Goal: Task Accomplishment & Management: Manage account settings

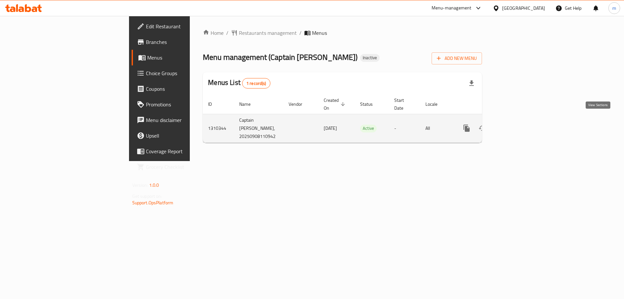
click at [517, 124] on icon "enhanced table" at bounding box center [514, 128] width 8 height 8
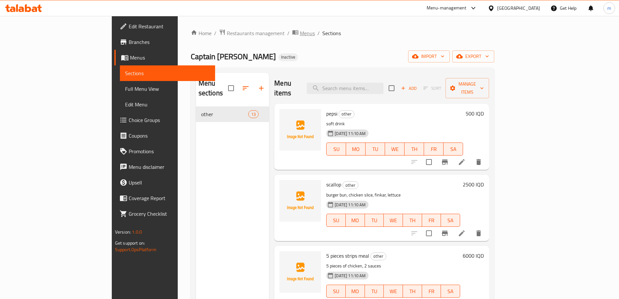
click at [300, 33] on span "Menus" at bounding box center [307, 33] width 15 height 8
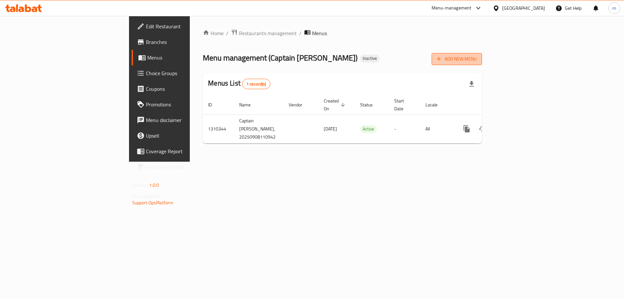
click at [477, 60] on span "Add New Menu" at bounding box center [457, 59] width 40 height 8
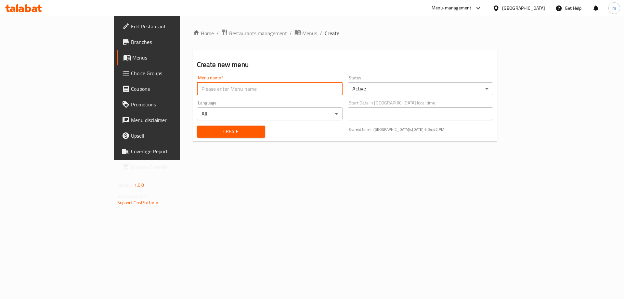
click at [325, 84] on input "text" at bounding box center [270, 88] width 146 height 13
type input "[PERSON_NAME]"
click at [202, 130] on span "Create" at bounding box center [231, 131] width 58 height 8
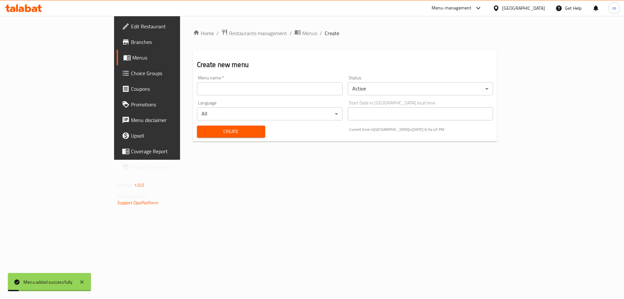
click at [132, 59] on span "Menus" at bounding box center [172, 58] width 81 height 8
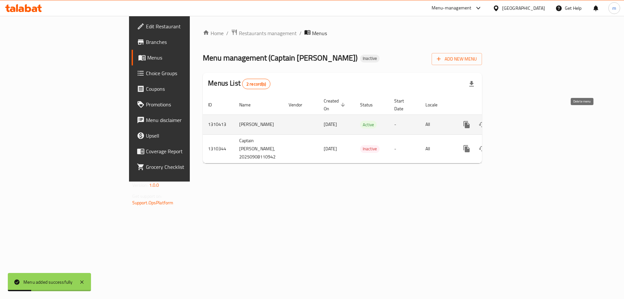
click at [517, 122] on icon "enhanced table" at bounding box center [514, 125] width 6 height 6
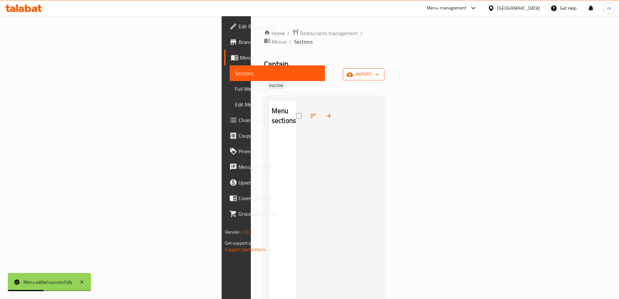
click at [385, 68] on button "import" at bounding box center [364, 74] width 42 height 12
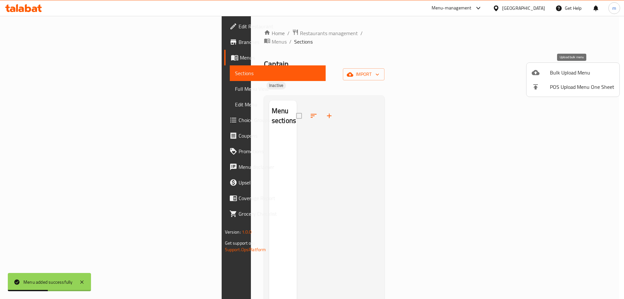
click at [539, 72] on div at bounding box center [541, 73] width 18 height 8
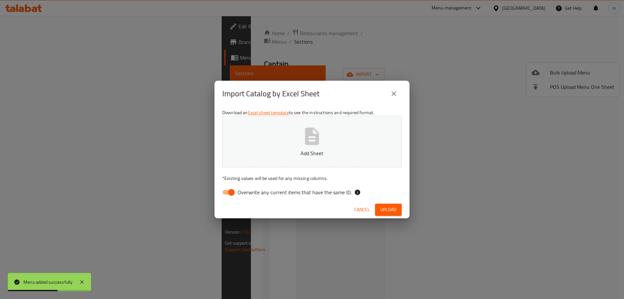
click at [236, 191] on input "Overwrite any current items that have the same ID." at bounding box center [231, 192] width 37 height 12
checkbox input "false"
click at [299, 159] on button "Add Sheet" at bounding box center [311, 141] width 179 height 51
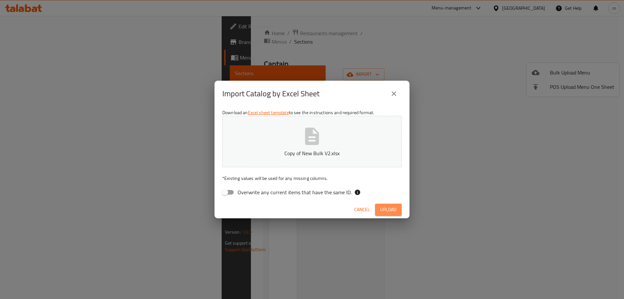
click at [383, 205] on span "Upload" at bounding box center [388, 209] width 16 height 8
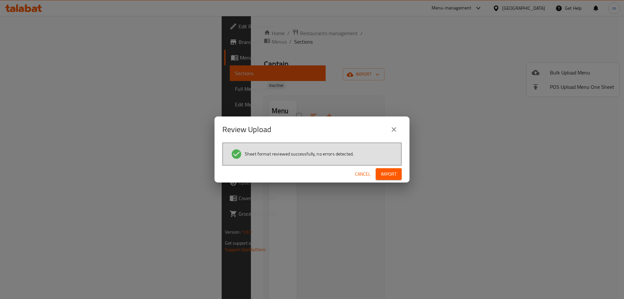
click at [397, 173] on button "Import" at bounding box center [389, 174] width 26 height 12
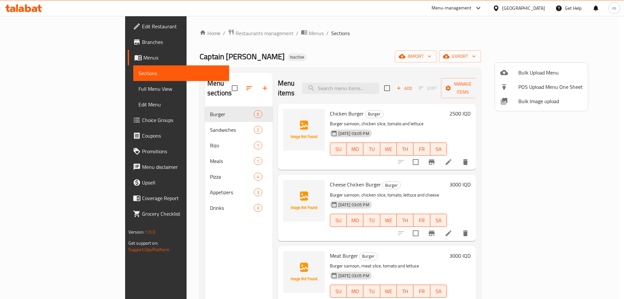
click at [216, 84] on div at bounding box center [312, 149] width 624 height 299
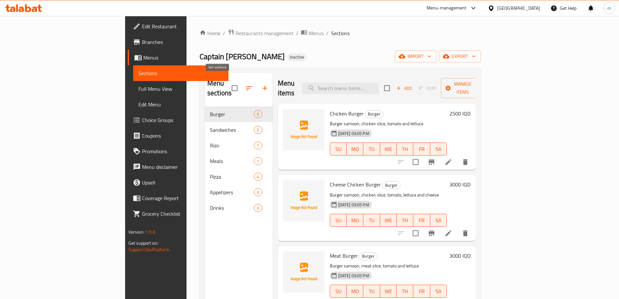
click at [246, 86] on icon "button" at bounding box center [249, 88] width 6 height 4
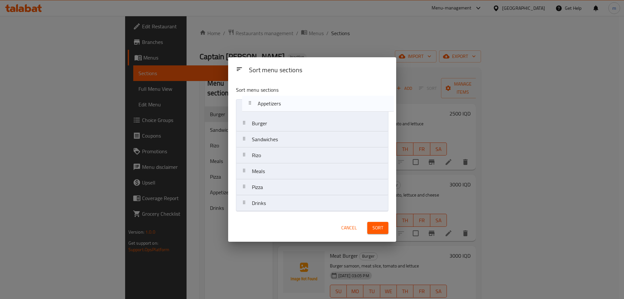
drag, startPoint x: 265, startPoint y: 191, endPoint x: 271, endPoint y: 105, distance: 86.3
click at [271, 105] on nav "Burger Sandwiches Rizo Meals Pizza Appetizers Drinks" at bounding box center [312, 155] width 152 height 112
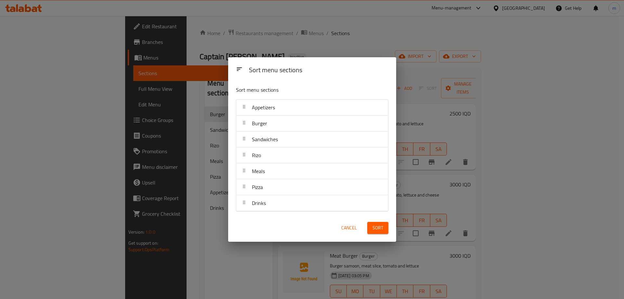
click at [373, 232] on button "Sort" at bounding box center [377, 228] width 21 height 12
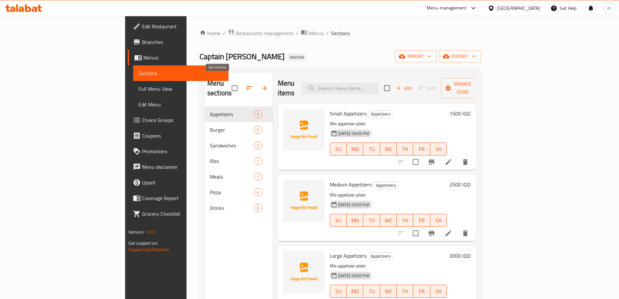
click at [246, 86] on icon "button" at bounding box center [249, 88] width 6 height 4
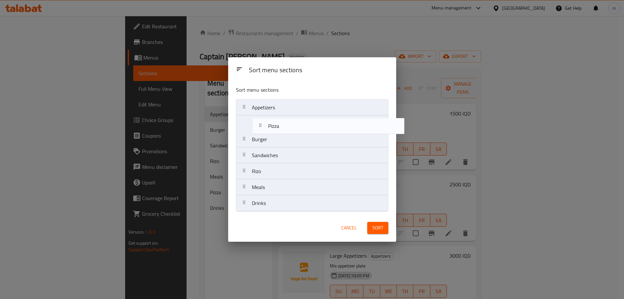
drag, startPoint x: 262, startPoint y: 190, endPoint x: 279, endPoint y: 126, distance: 65.1
click at [279, 126] on nav "Appetizers Burger Sandwiches Rizo Meals Pizza Drinks" at bounding box center [312, 155] width 152 height 112
drag, startPoint x: 266, startPoint y: 189, endPoint x: 272, endPoint y: 121, distance: 67.9
click at [272, 121] on nav "Appetizers Pizza Burger Sandwiches Rizo Meals Drinks" at bounding box center [312, 155] width 152 height 112
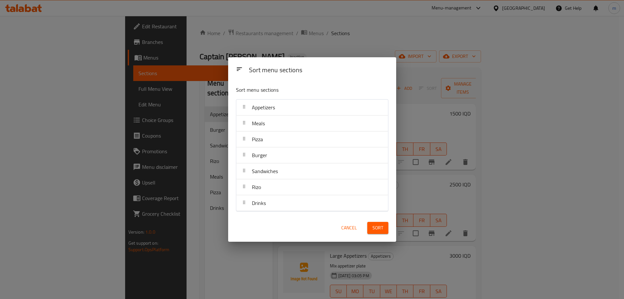
click at [375, 229] on span "Sort" at bounding box center [378, 228] width 11 height 8
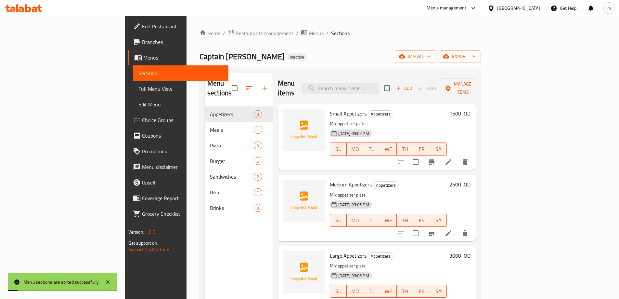
click at [138, 85] on span "Full Menu View" at bounding box center [180, 89] width 85 height 8
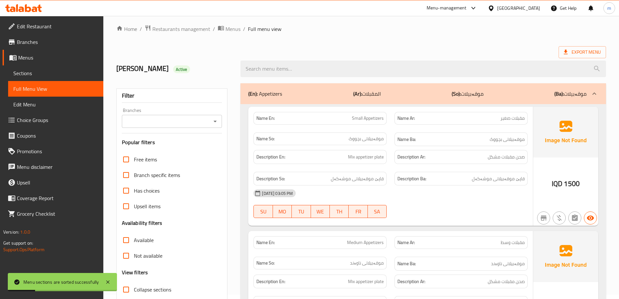
scroll to position [130, 0]
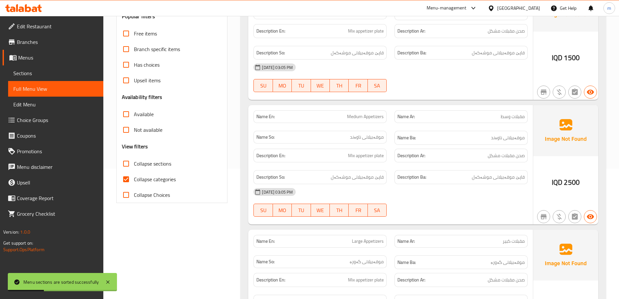
click at [130, 180] on input "Collapse categories" at bounding box center [126, 179] width 16 height 16
checkbox input "false"
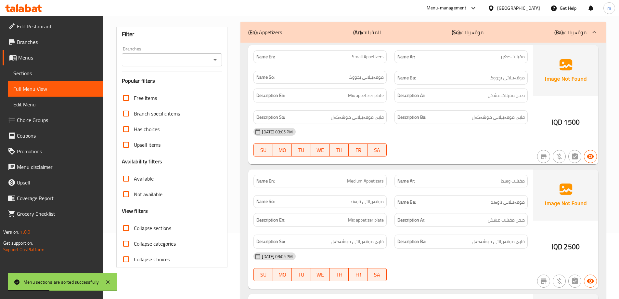
scroll to position [0, 0]
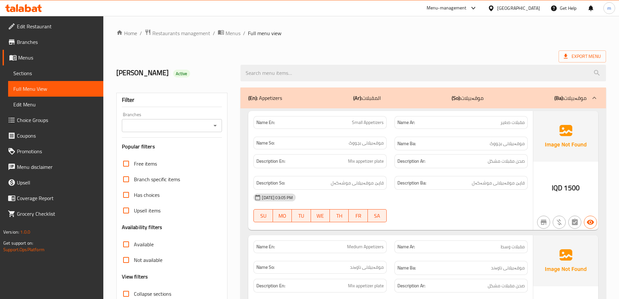
drag, startPoint x: 426, startPoint y: 61, endPoint x: 421, endPoint y: 63, distance: 5.6
click at [426, 61] on div at bounding box center [423, 73] width 373 height 24
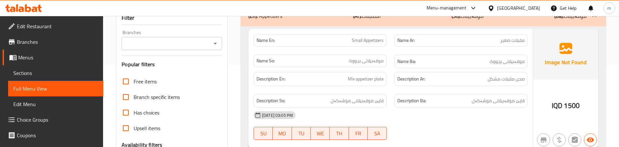
scroll to position [87, 0]
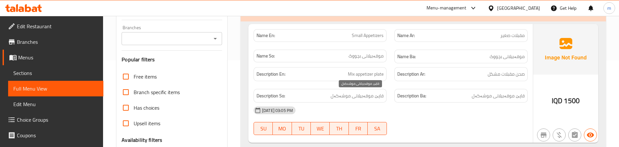
click at [361, 93] on span "قاپێ موقەبیلاتی موشەکەل" at bounding box center [357, 96] width 53 height 8
click at [366, 74] on span "Mix appetizer plate" at bounding box center [366, 74] width 36 height 8
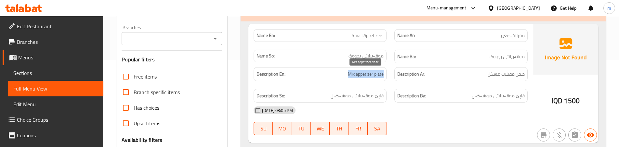
click at [366, 74] on span "Mix appetizer plate" at bounding box center [366, 74] width 36 height 8
drag, startPoint x: 499, startPoint y: 66, endPoint x: 498, endPoint y: 72, distance: 6.5
click at [499, 67] on div "Description Ar: صحن مقبلات مشكل" at bounding box center [460, 74] width 141 height 22
click at [498, 75] on span "صحن مقبلات مشكل" at bounding box center [506, 74] width 37 height 8
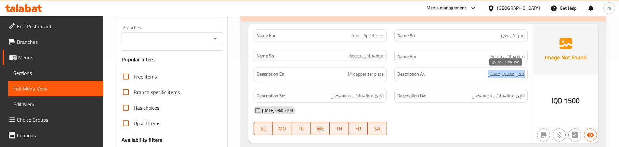
click at [498, 75] on span "صحن مقبلات مشكل" at bounding box center [506, 74] width 37 height 8
click at [389, 64] on div "Description En: Mix appetizer plate" at bounding box center [320, 74] width 141 height 22
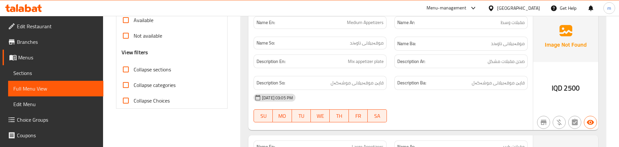
scroll to position [217, 0]
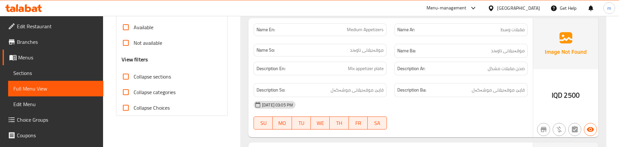
click at [354, 29] on span "Medium Appetizers" at bounding box center [365, 29] width 37 height 7
copy span "Medium"
click at [372, 49] on span "موقەبیلاتی ناوەند" at bounding box center [367, 50] width 34 height 7
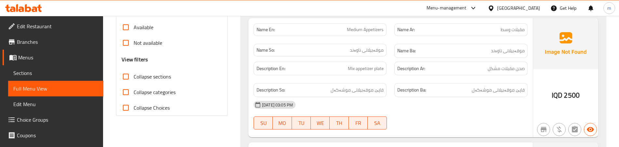
click at [368, 39] on div "Name En: Medium Appetizers" at bounding box center [320, 30] width 141 height 20
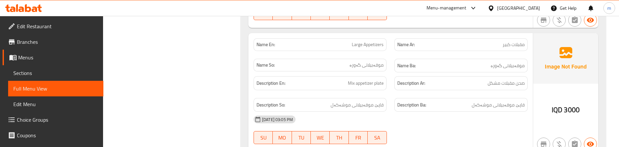
scroll to position [325, 0]
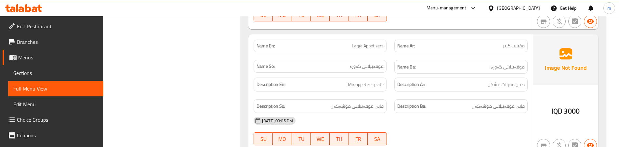
click at [385, 77] on div "Description En: Mix appetizer plate" at bounding box center [320, 85] width 141 height 22
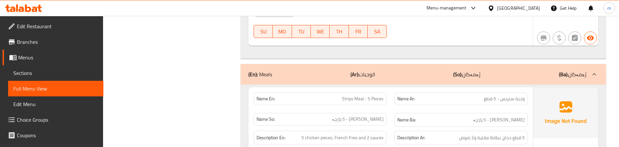
scroll to position [433, 0]
click at [391, 107] on div "Name Ar: وجبة ستربس - 5 قطع" at bounding box center [460, 98] width 141 height 20
click at [382, 109] on div "Name So: ژەمی ستریپس - 5 پارچە" at bounding box center [320, 120] width 141 height 22
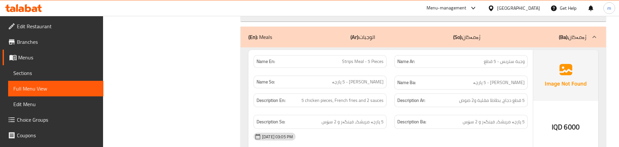
scroll to position [477, 0]
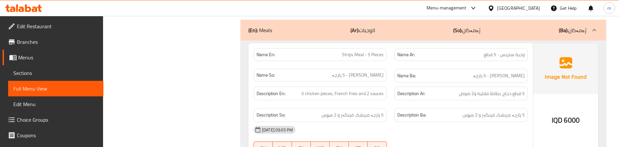
click at [502, 41] on div "Name En: Strips Meal - 5 Pieces Name Ar: وجبة ستربس - 5 قطع Name So: ژەمی ستریپ…" at bounding box center [423, 108] width 365 height 135
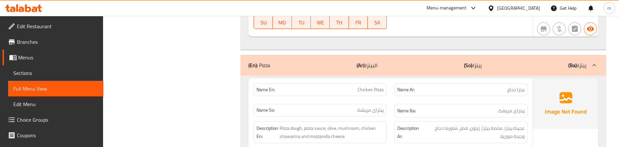
scroll to position [607, 0]
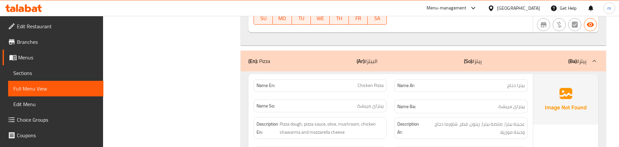
click at [384, 90] on div "Name En: Chicken Pizza" at bounding box center [320, 85] width 133 height 13
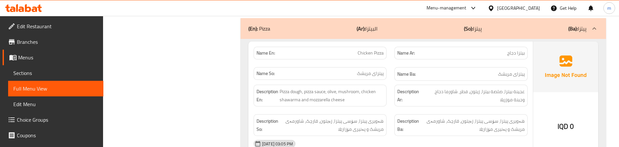
scroll to position [650, 0]
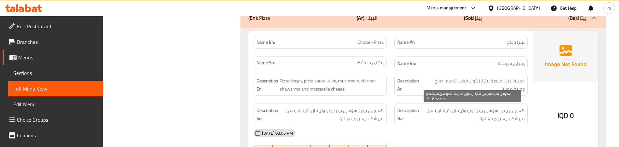
click at [478, 111] on span "هەویری پیتزا، سۆسی پیتزا، زەیتون، قارچک، شاورمەی مریشک و پەنیری مۆزارێلا" at bounding box center [472, 115] width 104 height 16
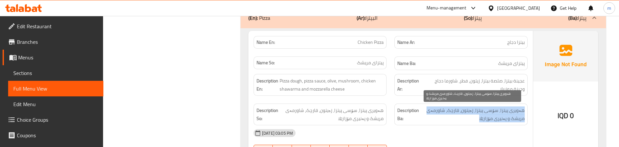
click at [478, 111] on span "هەویری پیتزا، سۆسی پیتزا، زەیتون، قارچک، شاورمەی مریشک و پەنیری مۆزارێلا" at bounding box center [472, 115] width 104 height 16
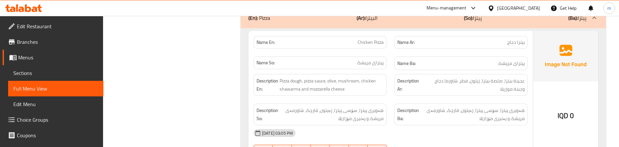
click at [384, 97] on div "Description En: Pizza dough, pizza sauce, olive, mushroom, chicken shawarma and…" at bounding box center [320, 85] width 141 height 30
click at [387, 99] on div "Description En: Pizza dough, pizza sauce, olive, mushroom, chicken shawarma and…" at bounding box center [320, 85] width 141 height 30
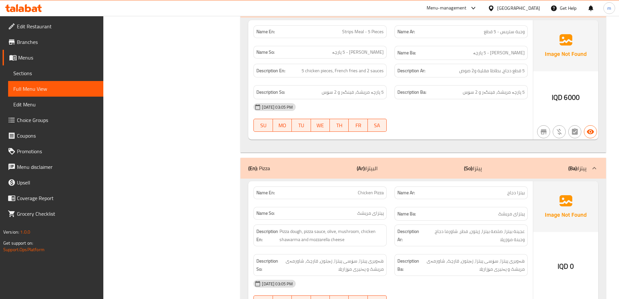
scroll to position [498, 0]
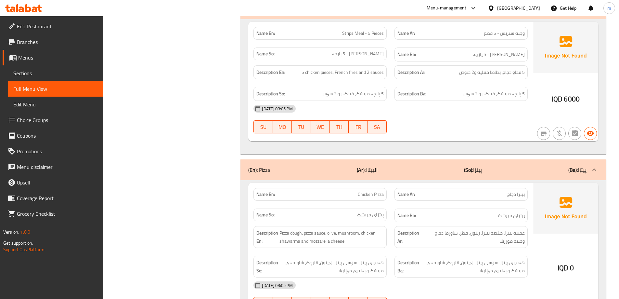
click at [42, 72] on span "Sections" at bounding box center [55, 73] width 85 height 8
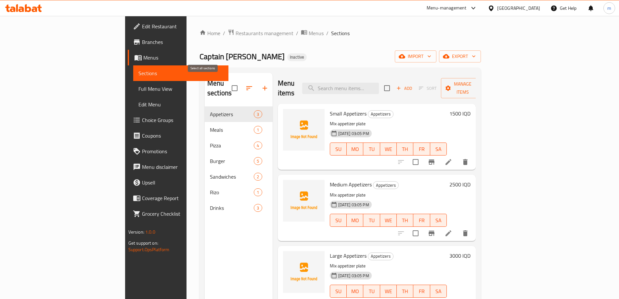
click at [228, 84] on input "checkbox" at bounding box center [235, 88] width 14 height 14
checkbox input "true"
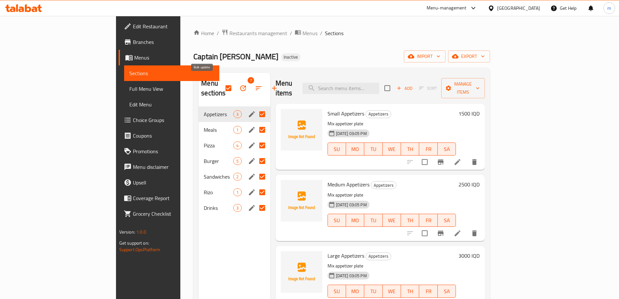
click at [239, 85] on icon "button" at bounding box center [243, 88] width 8 height 8
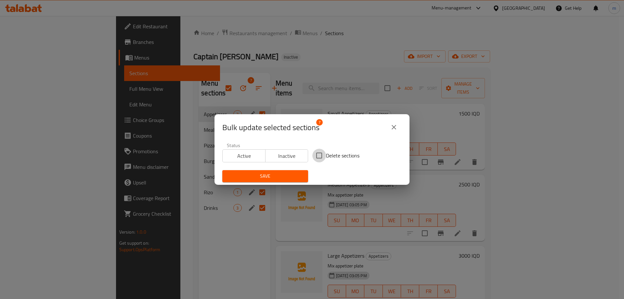
click at [315, 154] on input "Delete sections" at bounding box center [319, 156] width 14 height 14
checkbox input "true"
click at [267, 177] on span "Save" at bounding box center [265, 176] width 75 height 8
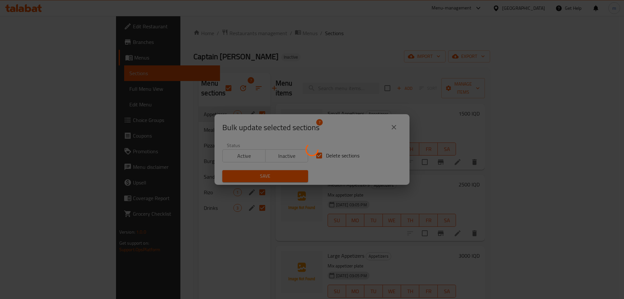
checkbox input "false"
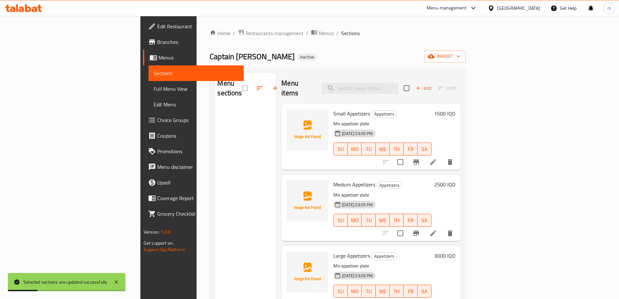
click at [154, 87] on span "Full Menu View" at bounding box center [196, 89] width 85 height 8
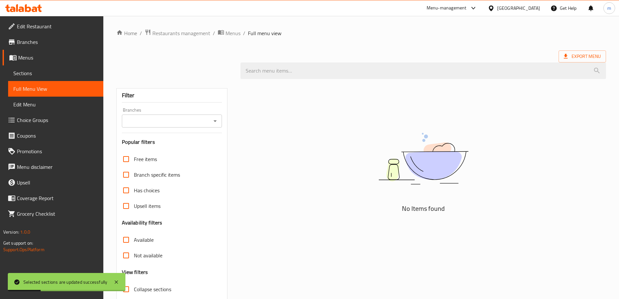
click at [67, 73] on span "Sections" at bounding box center [55, 73] width 85 height 8
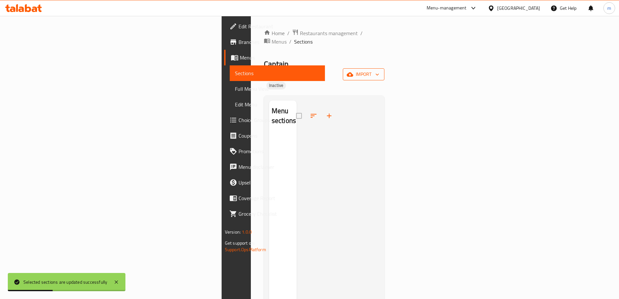
click at [379, 70] on span "import" at bounding box center [363, 74] width 31 height 8
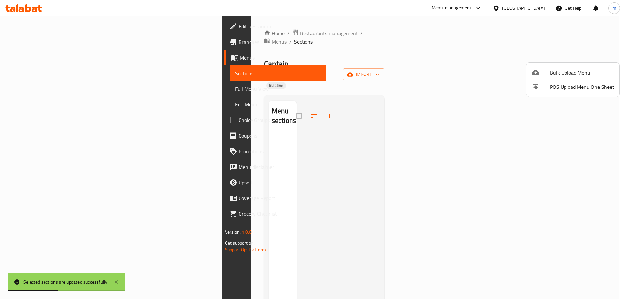
click at [544, 67] on li "Bulk Upload Menu" at bounding box center [573, 72] width 93 height 14
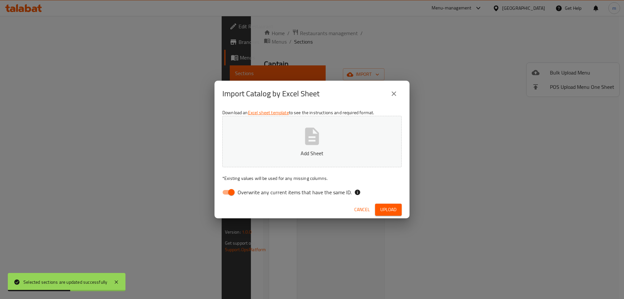
click at [229, 192] on input "Overwrite any current items that have the same ID." at bounding box center [231, 192] width 37 height 12
checkbox input "false"
click at [310, 129] on icon "button" at bounding box center [312, 135] width 14 height 17
click at [392, 213] on span "Upload" at bounding box center [388, 209] width 16 height 8
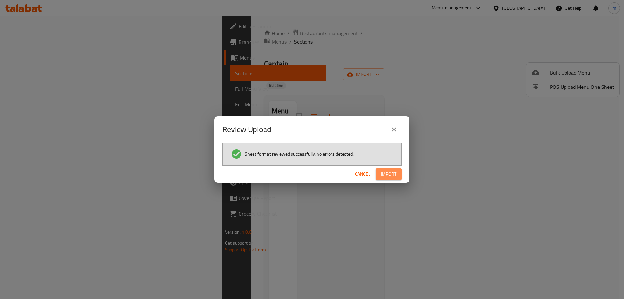
click at [401, 173] on button "Import" at bounding box center [389, 174] width 26 height 12
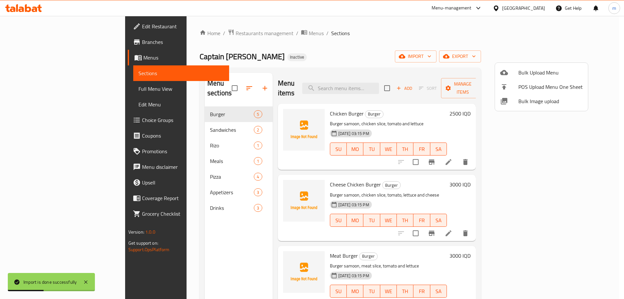
click at [320, 88] on div at bounding box center [312, 149] width 624 height 299
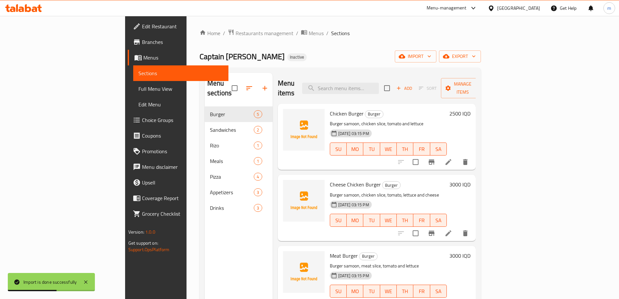
click at [138, 91] on span "Full Menu View" at bounding box center [180, 89] width 85 height 8
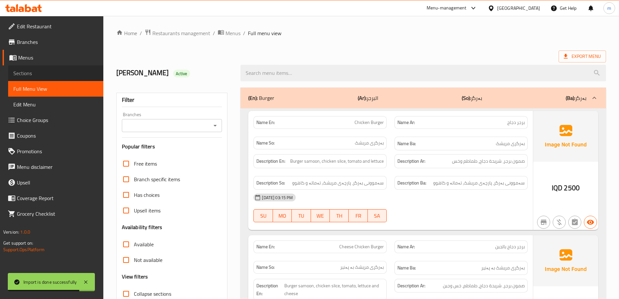
click at [57, 74] on span "Sections" at bounding box center [55, 73] width 85 height 8
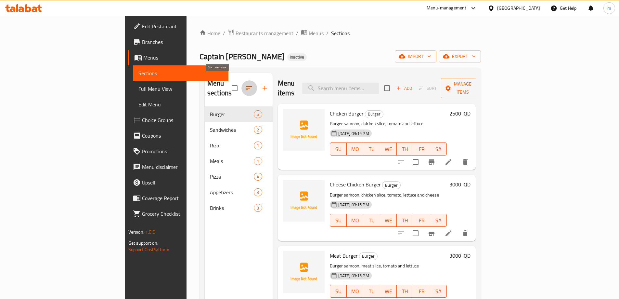
click at [246, 86] on icon "button" at bounding box center [249, 88] width 6 height 4
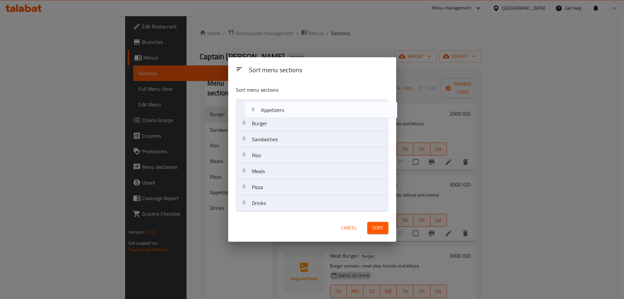
drag, startPoint x: 265, startPoint y: 190, endPoint x: 275, endPoint y: 110, distance: 81.6
click at [275, 110] on nav "Burger Sandwiches Rizo Meals Pizza Appetizers Drinks" at bounding box center [312, 155] width 152 height 112
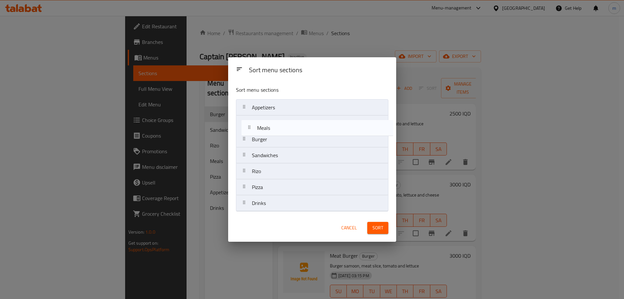
drag, startPoint x: 266, startPoint y: 175, endPoint x: 272, endPoint y: 130, distance: 45.6
click at [272, 130] on nav "Appetizers Burger Sandwiches Rizo Meals Pizza Drinks" at bounding box center [312, 155] width 152 height 112
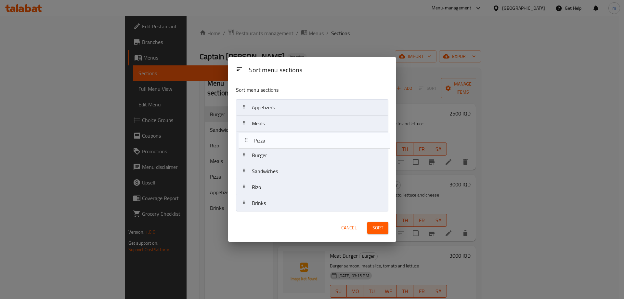
drag, startPoint x: 265, startPoint y: 189, endPoint x: 268, endPoint y: 139, distance: 49.5
click at [268, 139] on nav "Appetizers Meals Burger Sandwiches Rizo Pizza Drinks" at bounding box center [312, 155] width 152 height 112
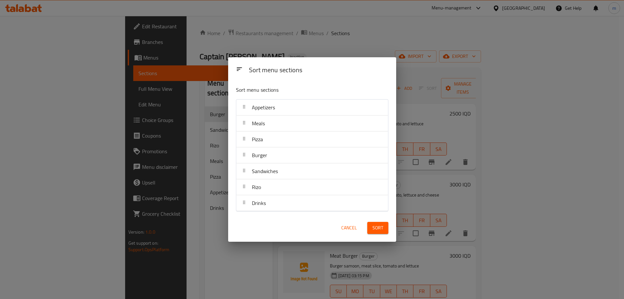
click at [383, 228] on button "Sort" at bounding box center [377, 228] width 21 height 12
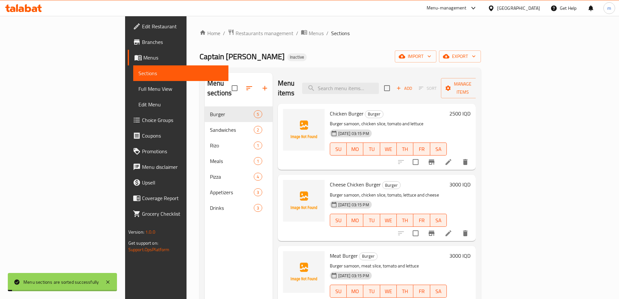
click at [138, 87] on span "Full Menu View" at bounding box center [180, 89] width 85 height 8
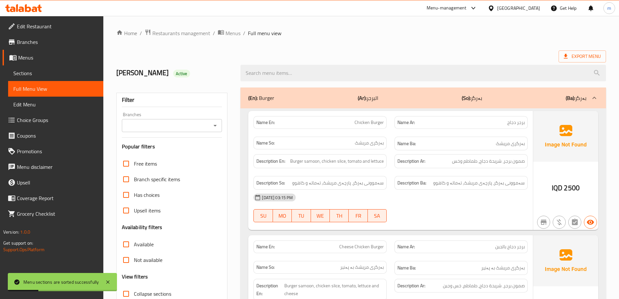
click at [40, 73] on span "Sections" at bounding box center [55, 73] width 85 height 8
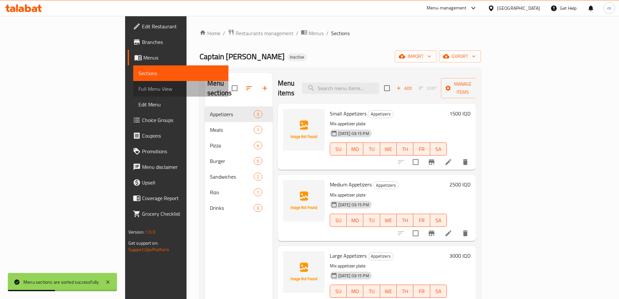
click at [138, 90] on span "Full Menu View" at bounding box center [180, 89] width 85 height 8
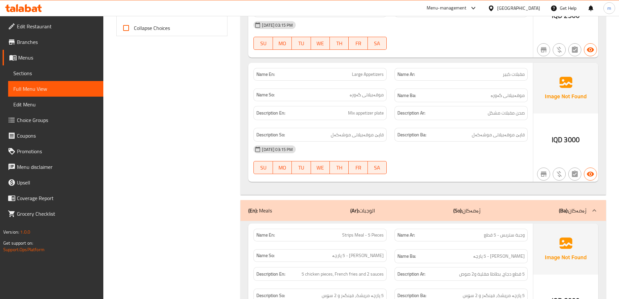
scroll to position [152, 0]
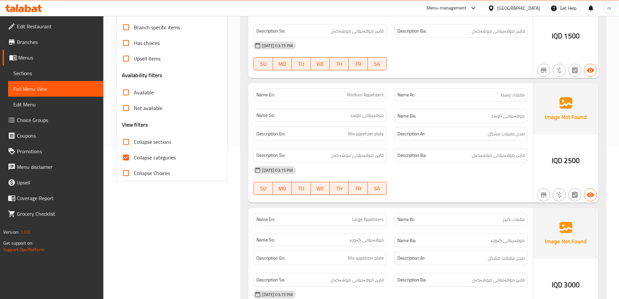
click at [126, 157] on input "Collapse categories" at bounding box center [126, 158] width 16 height 16
checkbox input "false"
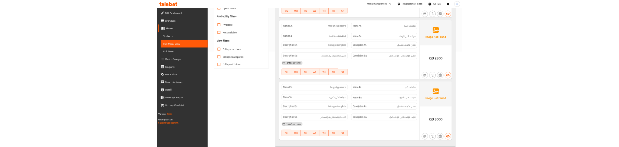
scroll to position [260, 0]
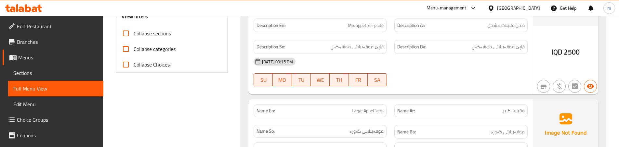
click at [403, 71] on div "08-09-2025 03:15 PM SU MO TU WE TH FR SA" at bounding box center [391, 72] width 282 height 36
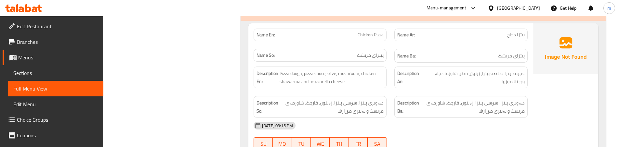
scroll to position [650, 0]
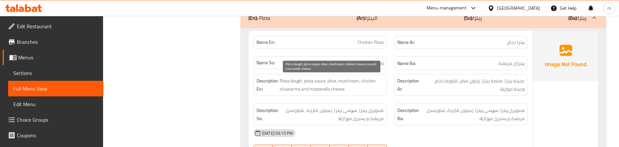
click at [384, 85] on span "Pizza dough, pizza sauce, olive, mushroom, chicken shawarma and mozzarella chee…" at bounding box center [332, 85] width 104 height 16
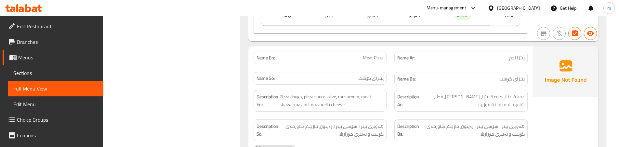
scroll to position [910, 0]
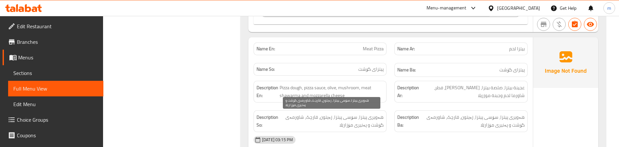
click at [346, 116] on span "هەویری پیتزا، سۆسی پیتزا، زەیتون، قارچک، شاورمەی گۆشت و پەنیری مۆزارێلا" at bounding box center [332, 121] width 104 height 16
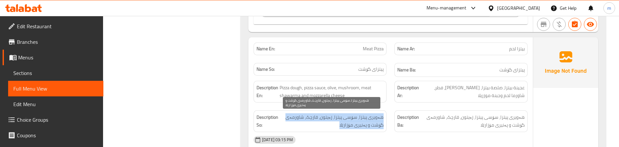
click at [346, 116] on span "هەویری پیتزا، سۆسی پیتزا، زەیتون، قارچک، شاورمەی گۆشت و پەنیری مۆزارێلا" at bounding box center [332, 121] width 104 height 16
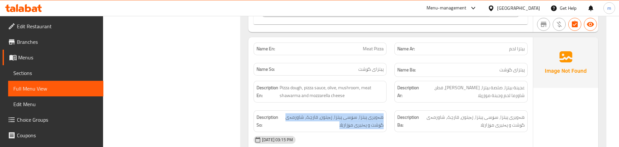
click at [396, 110] on div "Description Ba: هەویری پیتزا، سۆسی پیتزا، زەیتون، قارچک، شاورمەی گۆشت و پەنیری …" at bounding box center [460, 122] width 141 height 30
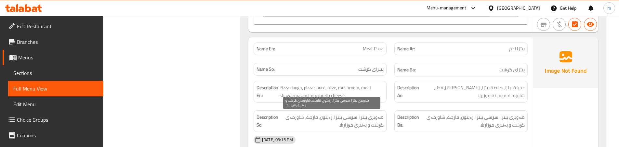
click at [377, 117] on span "هەویری پیتزا، سۆسی پیتزا، زەیتون، قارچک، شاورمەی گۆشت و پەنیری مۆزارێلا" at bounding box center [332, 121] width 104 height 16
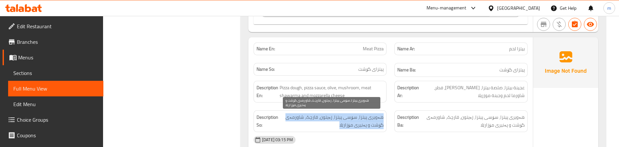
click at [377, 117] on span "هەویری پیتزا، سۆسی پیتزا، زەیتون، قارچک، شاورمەی گۆشت و پەنیری مۆزارێلا" at bounding box center [332, 121] width 104 height 16
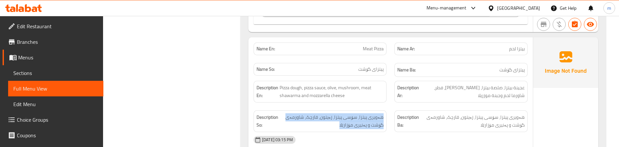
click at [397, 97] on div "Description Ar: عجينة بيتزا، صلصة بيتزا، زيتون، فطر، شاورما لحم وجبنة موزريلا" at bounding box center [460, 92] width 133 height 22
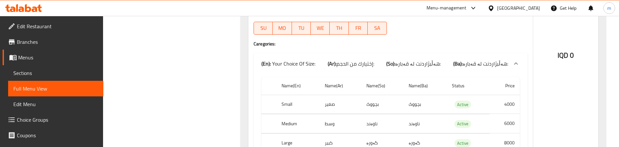
scroll to position [1062, 0]
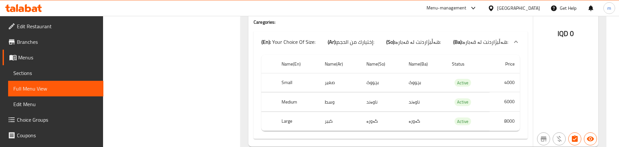
click at [346, 120] on td "كبير" at bounding box center [341, 121] width 42 height 19
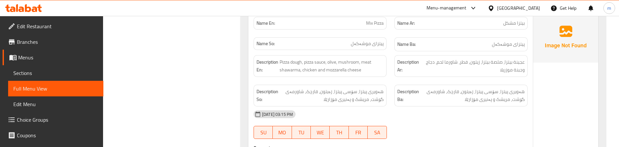
scroll to position [1192, 0]
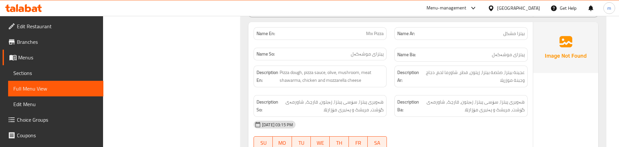
click at [388, 85] on div "Description En: Pizza dough, pizza sauce, olive, mushroom, meat shawarma, chick…" at bounding box center [320, 77] width 141 height 30
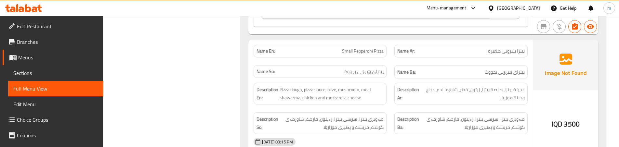
scroll to position [1452, 0]
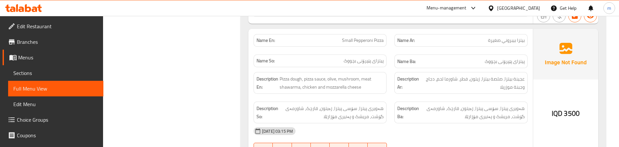
click at [385, 96] on div "Description En: Pizza dough, pizza sauce, olive, mushroom, meat shawarma, chick…" at bounding box center [320, 83] width 141 height 30
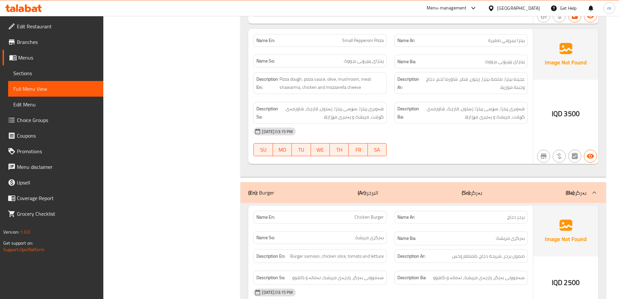
click at [48, 75] on span "Sections" at bounding box center [55, 73] width 85 height 8
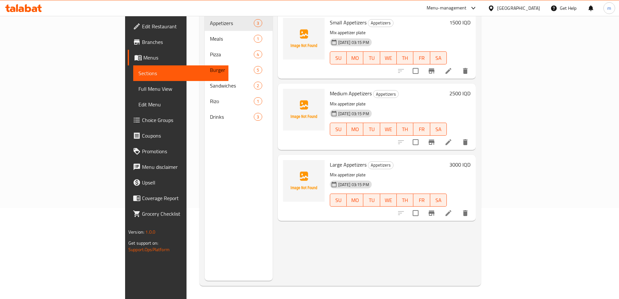
scroll to position [91, 0]
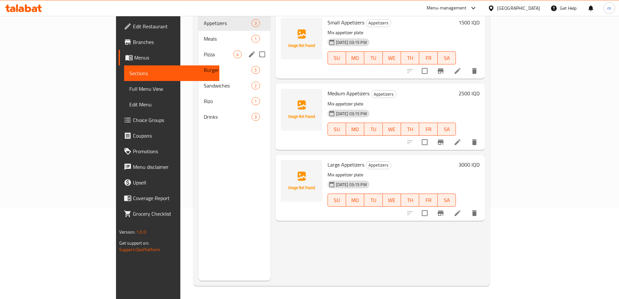
click at [199, 49] on div "Pizza 4" at bounding box center [235, 54] width 72 height 16
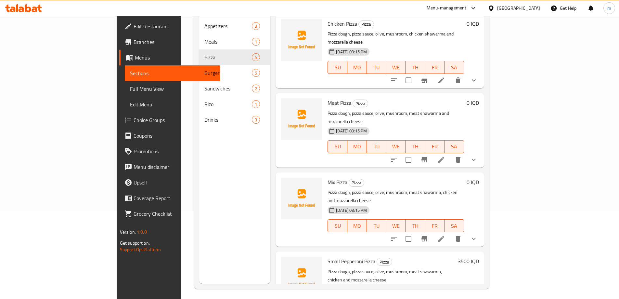
scroll to position [91, 0]
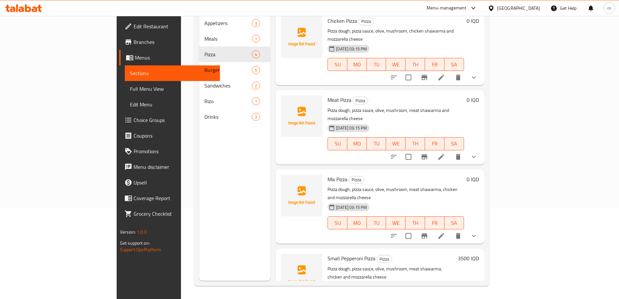
click at [328, 253] on span "Small Pepperoni Pizza" at bounding box center [352, 258] width 48 height 10
copy h6 "Small Pepperoni Pizza"
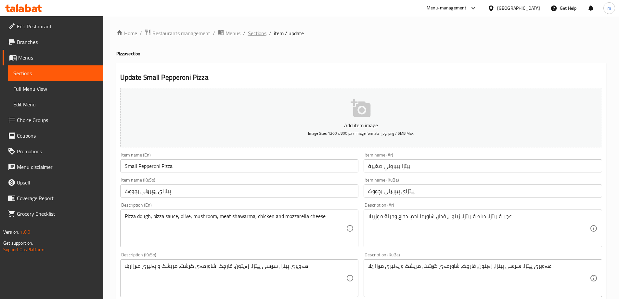
click at [260, 37] on span "Sections" at bounding box center [257, 33] width 19 height 8
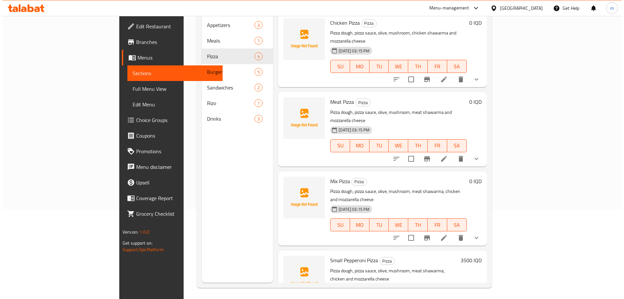
scroll to position [91, 0]
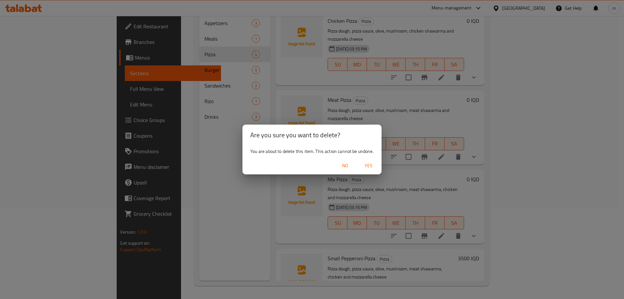
click at [366, 164] on span "Yes" at bounding box center [369, 166] width 16 height 8
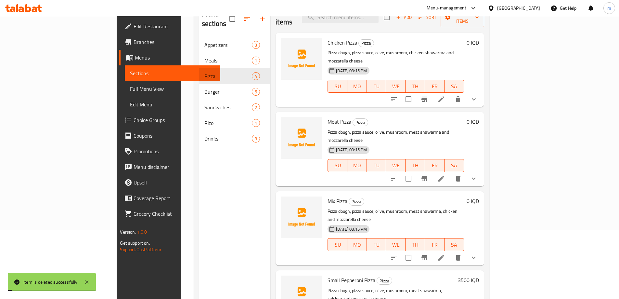
scroll to position [0, 0]
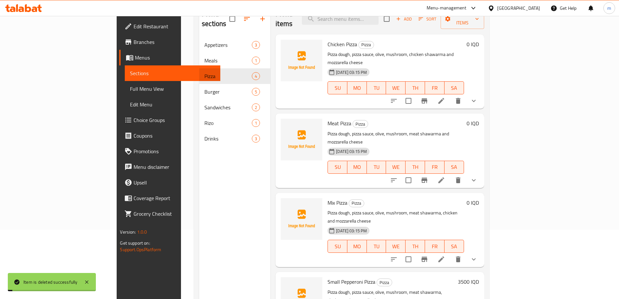
click at [130, 88] on span "Full Menu View" at bounding box center [172, 89] width 85 height 8
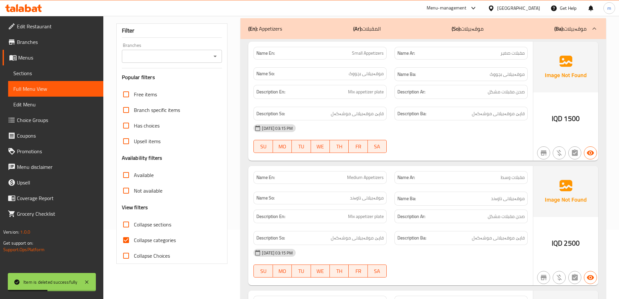
click at [228, 124] on div "Filter Branches Branches Popular filters Free items Branch specific items Has c…" at bounding box center [171, 143] width 111 height 240
click at [140, 241] on span "Collapse categories" at bounding box center [155, 240] width 42 height 8
click at [134, 241] on input "Collapse categories" at bounding box center [126, 240] width 16 height 16
checkbox input "false"
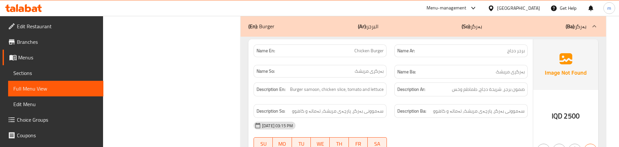
scroll to position [1456, 0]
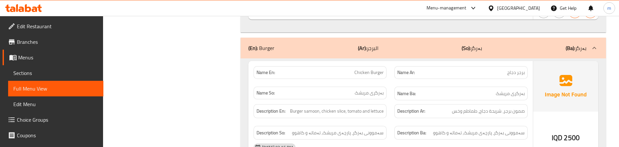
click at [392, 98] on div "Name Ba: بەرگری مریشک" at bounding box center [460, 94] width 141 height 22
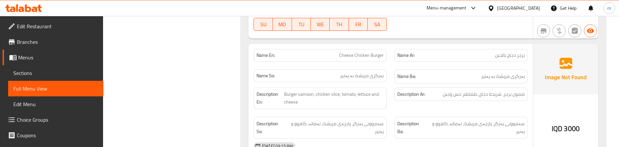
scroll to position [1608, 0]
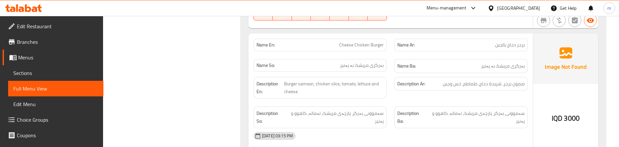
click at [391, 94] on div "Description Ar: صمون برجر، شريحة دجاج، طماطم، خس وجبن" at bounding box center [460, 88] width 141 height 30
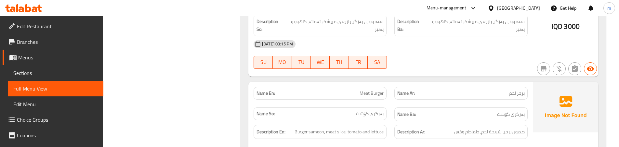
scroll to position [1738, 0]
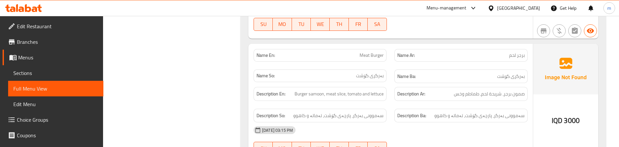
click at [388, 85] on div "Description En: Burger samoon, meat slice, tomato and lettuce" at bounding box center [320, 94] width 141 height 22
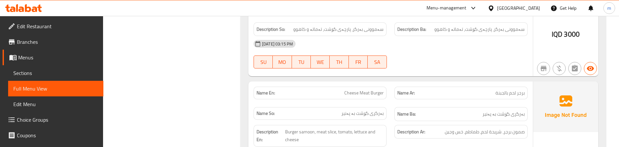
scroll to position [1846, 0]
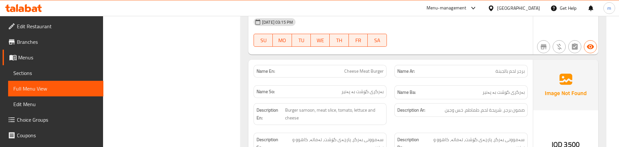
click at [390, 82] on div "Name So: بەرگری گۆشت بە پەنیر" at bounding box center [320, 93] width 141 height 22
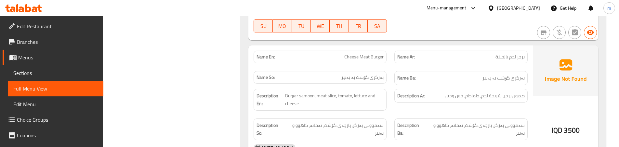
scroll to position [1868, 0]
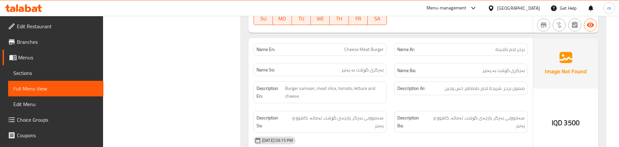
click at [392, 97] on div "Description Ar: صمون برجر، شريحة لحم، طماطم، خس وجبن" at bounding box center [460, 93] width 141 height 30
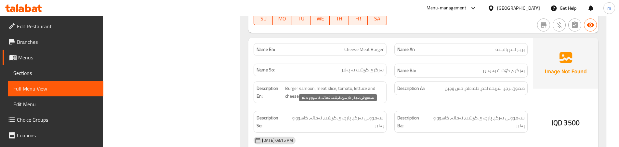
click at [380, 114] on span "سەموونی بەرگر، پارچەی گۆشت، تەماتە، کاهوو و پەنیر" at bounding box center [334, 122] width 98 height 16
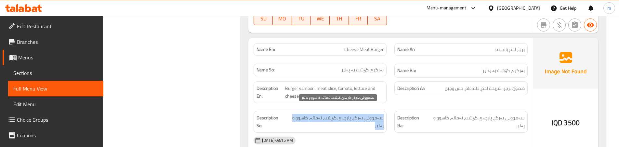
click at [380, 114] on span "سەموونی بەرگر، پارچەی گۆشت، تەماتە، کاهوو و پەنیر" at bounding box center [334, 122] width 98 height 16
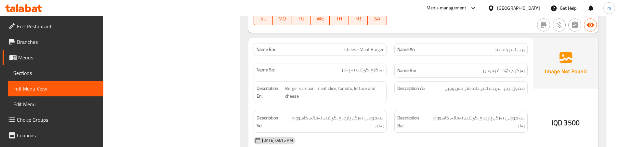
click at [396, 88] on div "Description Ar: صمون برجر، شريحة لحم، طماطم، خس وجبن" at bounding box center [460, 93] width 141 height 30
click at [393, 91] on div "Description Ar: صمون برجر، شريحة لحم، طماطم، خس وجبن" at bounding box center [460, 93] width 141 height 30
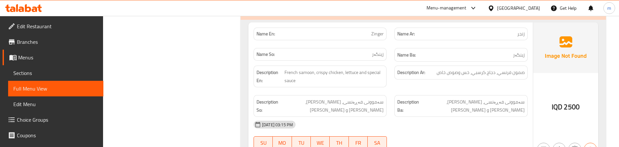
scroll to position [2193, 0]
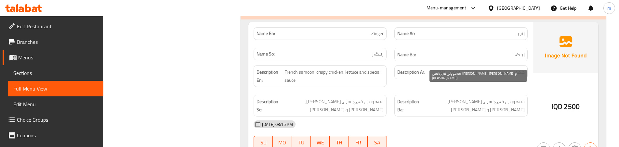
click at [439, 98] on span "سەموونی فەڕەنسی، [PERSON_NAME]، [PERSON_NAME] و [PERSON_NAME]" at bounding box center [472, 106] width 104 height 16
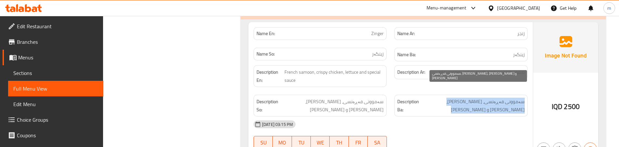
click at [439, 98] on span "سەموونی فەڕەنسی، [PERSON_NAME]، [PERSON_NAME] و [PERSON_NAME]" at bounding box center [472, 106] width 104 height 16
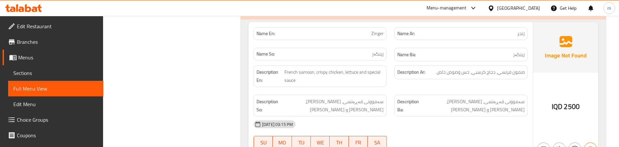
click at [389, 91] on div "Description So: سەموونی فەڕەنسی، مریشکی کریسپی، کاهوو و سۆسی تایبەت" at bounding box center [320, 106] width 141 height 30
click at [397, 71] on div "Description Ar: صمون فرنسي، دجاج كرسبي، خس وصوص خاص" at bounding box center [460, 76] width 141 height 30
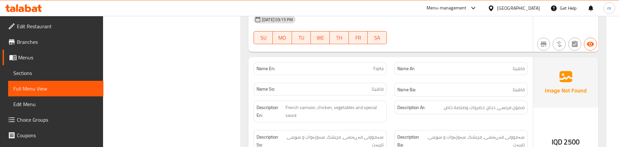
scroll to position [2301, 0]
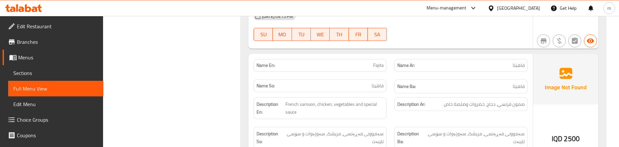
click at [391, 96] on div "Description Ar: صمون فرنسي، دجاج، خضروات وصلصة خاص" at bounding box center [460, 109] width 141 height 30
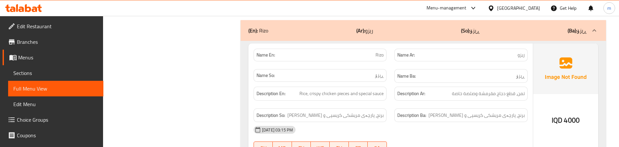
scroll to position [2496, 0]
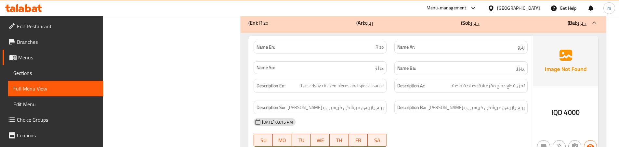
click at [387, 77] on div "Description En: Rice, crispy chicken pieces and special sauce" at bounding box center [320, 86] width 141 height 22
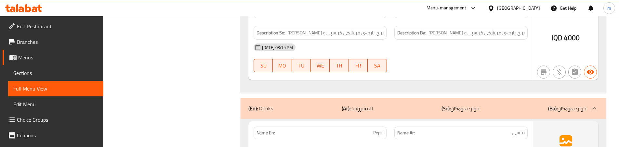
scroll to position [2583, 0]
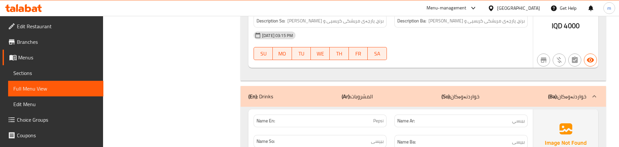
click at [399, 118] on strong "Name Ar:" at bounding box center [406, 121] width 18 height 7
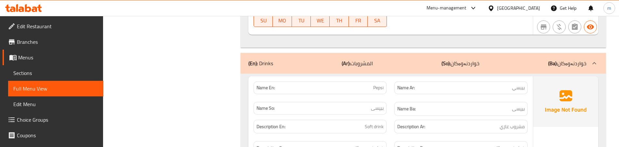
scroll to position [2599, 0]
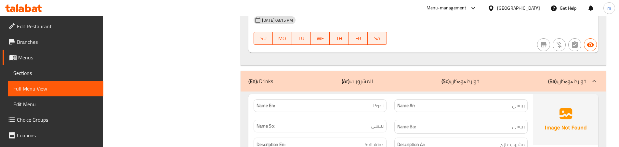
click at [400, 120] on div "Name Ba: بیپسی" at bounding box center [460, 127] width 133 height 14
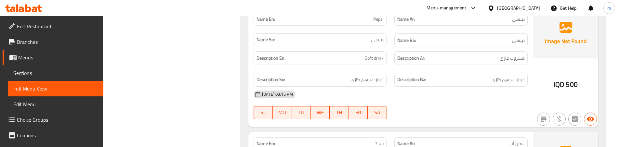
scroll to position [2685, 0]
click at [503, 75] on span "خواردنەوەی گازی" at bounding box center [507, 79] width 33 height 8
click at [508, 54] on span "مشروب غازي" at bounding box center [512, 58] width 25 height 8
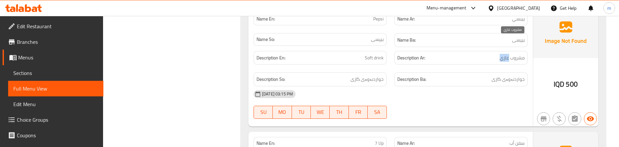
click at [508, 54] on span "مشروب غازي" at bounding box center [512, 58] width 25 height 8
click at [382, 54] on span "Soft drink" at bounding box center [374, 58] width 19 height 8
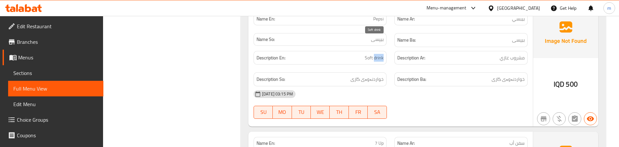
click at [382, 54] on span "Soft drink" at bounding box center [374, 58] width 19 height 8
click at [393, 69] on div "Description Ba: خواردنەوەی گازی" at bounding box center [460, 80] width 141 height 22
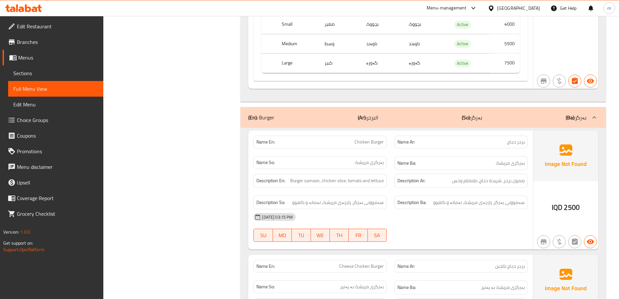
scroll to position [1430, 0]
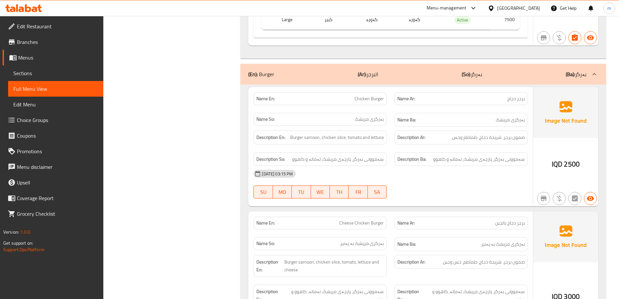
click at [58, 71] on span "Sections" at bounding box center [55, 73] width 85 height 8
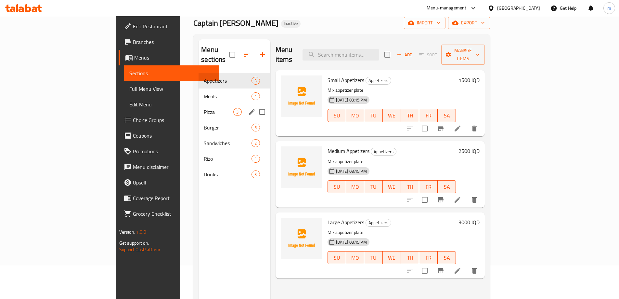
scroll to position [26, 0]
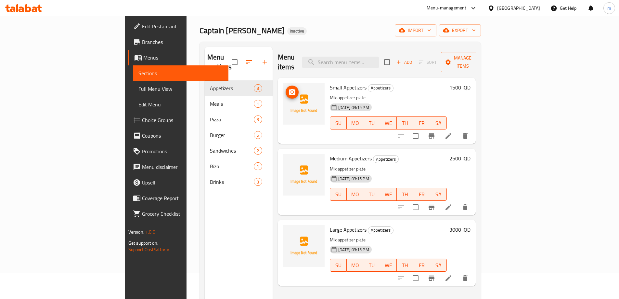
click at [288, 88] on icon "upload picture" at bounding box center [292, 92] width 8 height 8
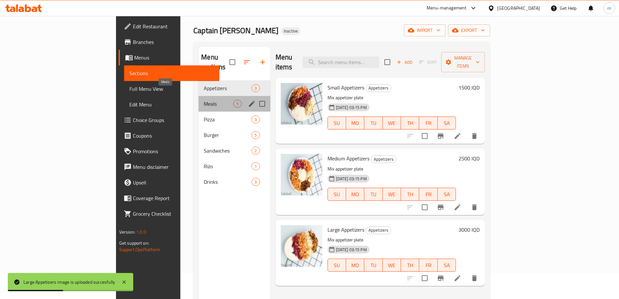
click at [204, 100] on span "Meals" at bounding box center [219, 104] width 30 height 8
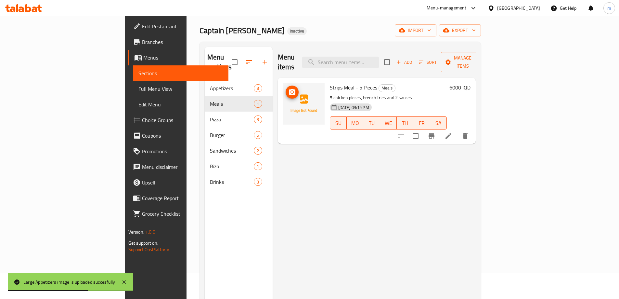
click at [288, 88] on icon "upload picture" at bounding box center [292, 92] width 8 height 8
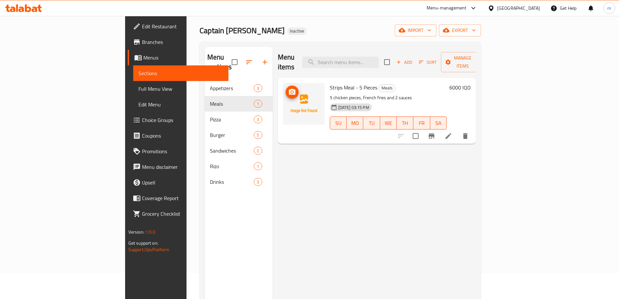
click at [281, 81] on div at bounding box center [304, 110] width 47 height 61
click at [289, 89] on icon "upload picture" at bounding box center [292, 92] width 7 height 6
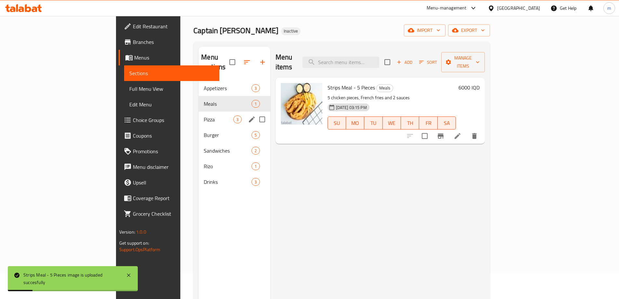
click at [199, 111] on div "Pizza 3" at bounding box center [235, 119] width 72 height 16
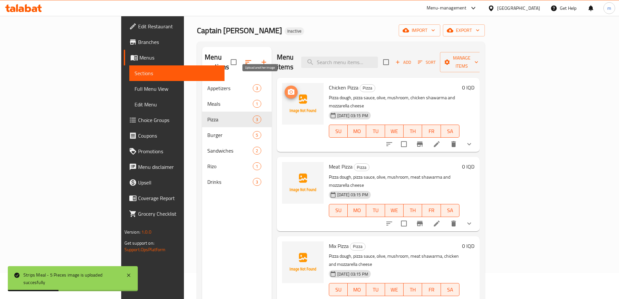
click at [287, 88] on icon "upload picture" at bounding box center [291, 92] width 8 height 8
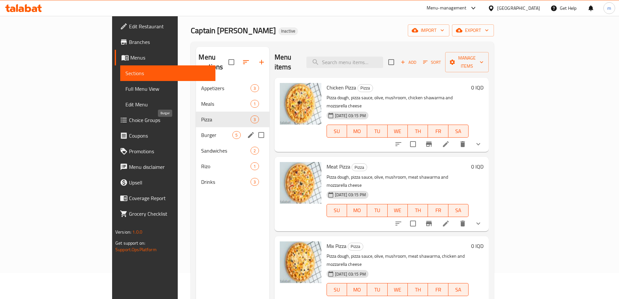
click at [201, 131] on span "Burger" at bounding box center [216, 135] width 31 height 8
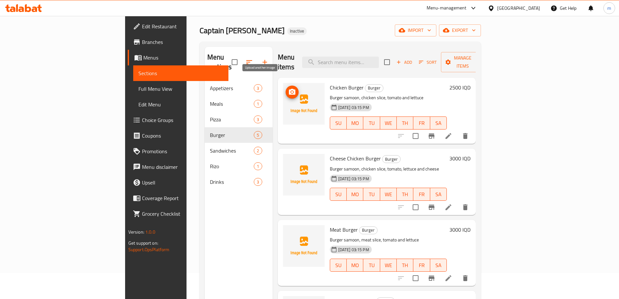
click at [288, 88] on icon "upload picture" at bounding box center [292, 92] width 8 height 8
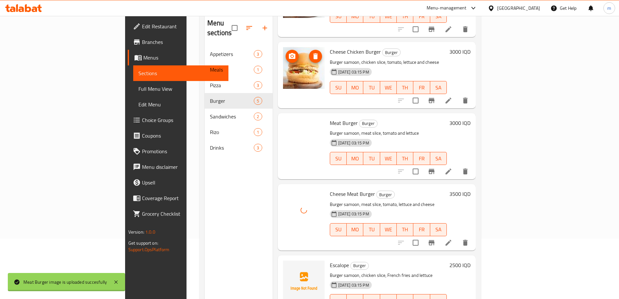
scroll to position [91, 0]
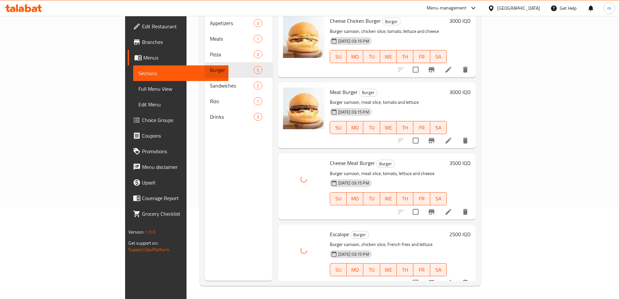
click at [205, 176] on div "Menu sections Appetizers 3 Meals 1 Pizza 3 Burger 5 Sandwiches 2 Rizo 1 Drinks 3" at bounding box center [239, 131] width 68 height 299
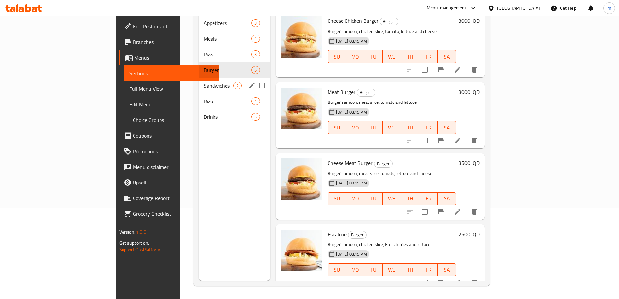
click at [199, 80] on div "Sandwiches 2" at bounding box center [235, 86] width 72 height 16
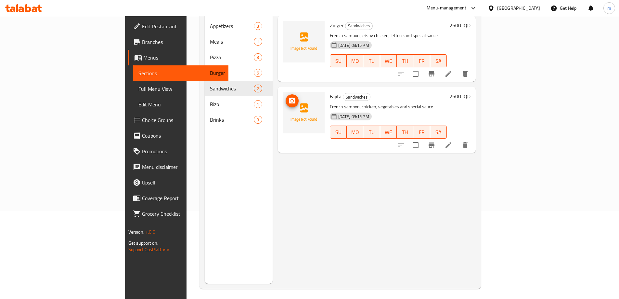
scroll to position [48, 0]
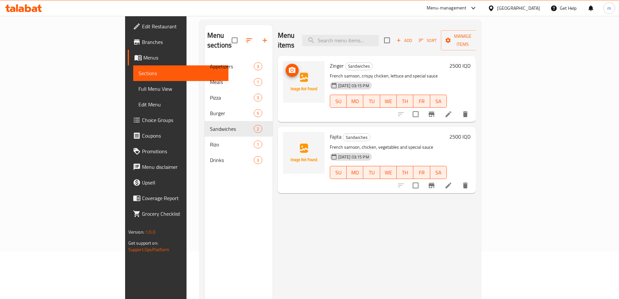
click at [291, 69] on circle "upload picture" at bounding box center [292, 70] width 2 height 2
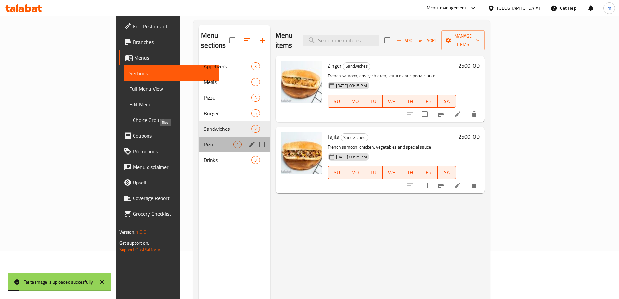
click at [204, 140] on span "Rizo" at bounding box center [219, 144] width 30 height 8
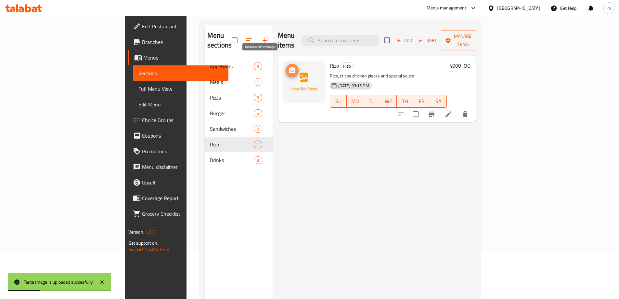
click at [286, 66] on span "upload picture" at bounding box center [292, 70] width 13 height 8
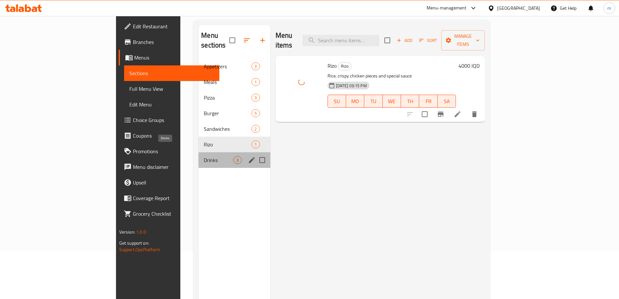
click at [204, 156] on span "Drinks" at bounding box center [219, 160] width 30 height 8
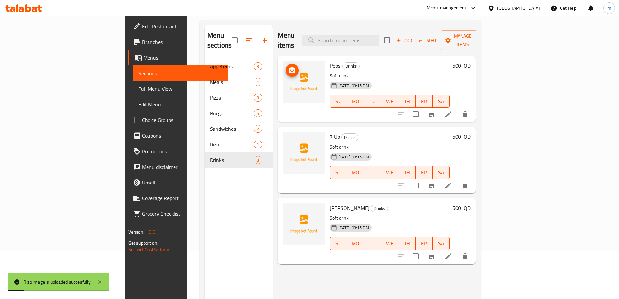
click at [291, 69] on circle "upload picture" at bounding box center [292, 70] width 2 height 2
click at [286, 135] on button "upload picture" at bounding box center [292, 141] width 13 height 13
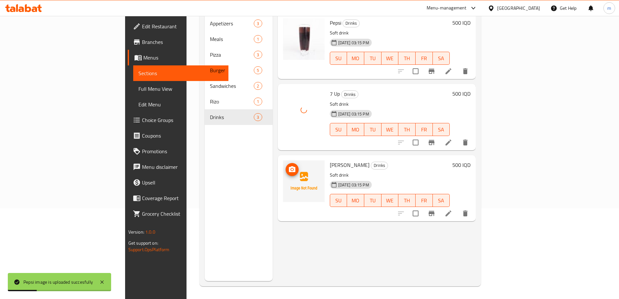
scroll to position [91, 0]
click at [289, 166] on icon "upload picture" at bounding box center [292, 169] width 7 height 6
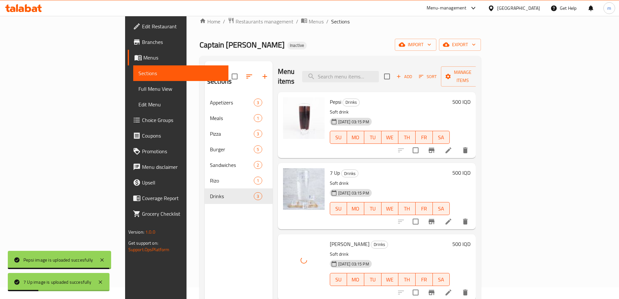
scroll to position [0, 0]
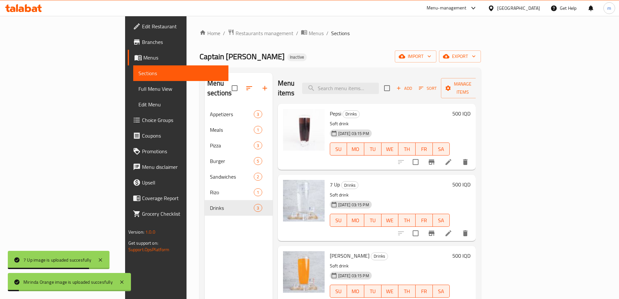
click at [138, 85] on span "Full Menu View" at bounding box center [180, 89] width 85 height 8
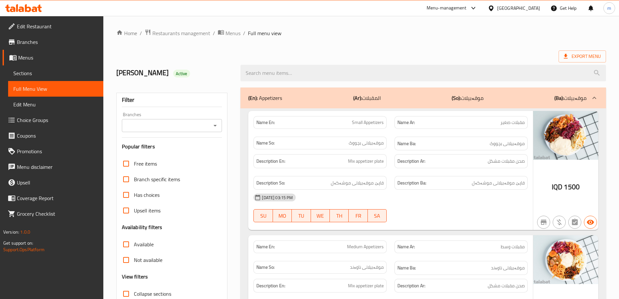
click at [51, 73] on span "Sections" at bounding box center [55, 73] width 85 height 8
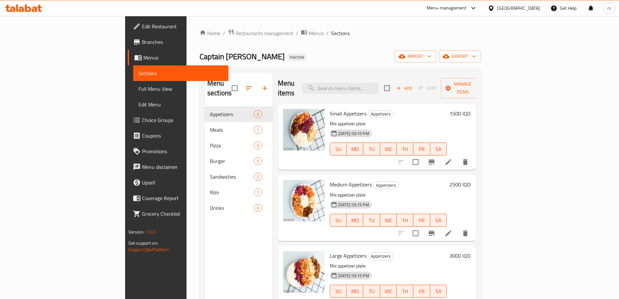
click at [350, 43] on div "Home / Restaurants management / Menus / Sections Captain Burger, Dora Inactive …" at bounding box center [341, 203] width 282 height 348
click at [142, 27] on span "Edit Restaurant" at bounding box center [182, 26] width 81 height 8
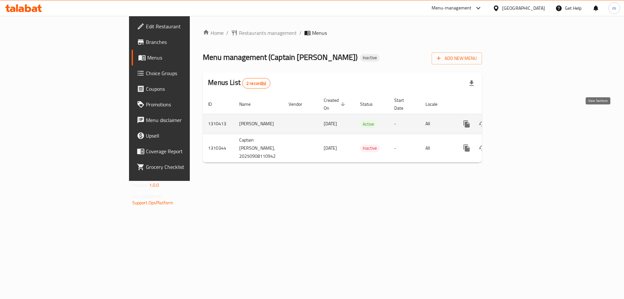
click at [517, 120] on icon "enhanced table" at bounding box center [514, 124] width 8 height 8
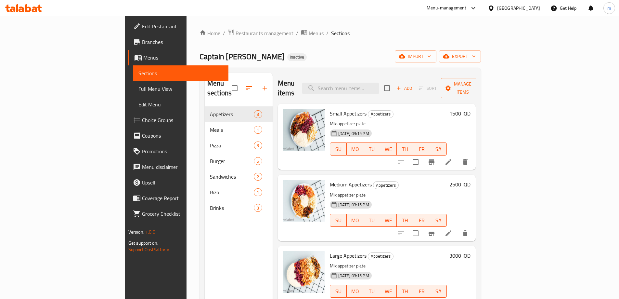
click at [138, 89] on span "Full Menu View" at bounding box center [180, 89] width 85 height 8
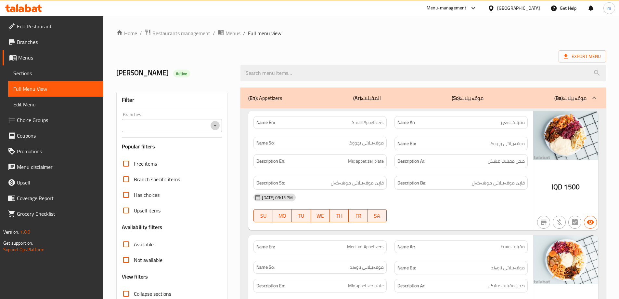
click at [214, 125] on icon "Open" at bounding box center [215, 126] width 8 height 8
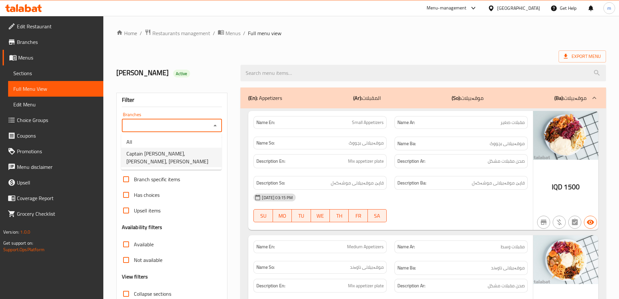
click at [169, 152] on span "Captain [PERSON_NAME], [PERSON_NAME], [PERSON_NAME]" at bounding box center [171, 158] width 90 height 16
type input "Captain [PERSON_NAME], [PERSON_NAME], [PERSON_NAME]"
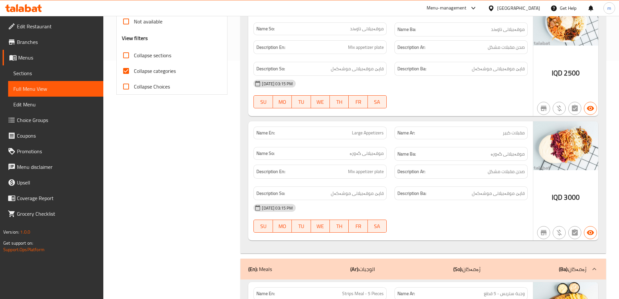
click at [134, 72] on span "Collapse categories" at bounding box center [155, 71] width 42 height 8
click at [134, 72] on input "Collapse categories" at bounding box center [126, 71] width 16 height 16
checkbox input "false"
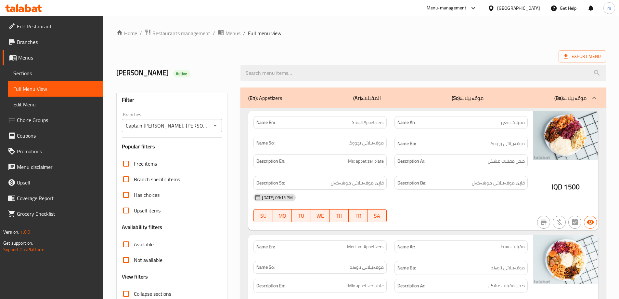
click at [39, 29] on span "Edit Restaurant" at bounding box center [57, 26] width 81 height 8
